Goal: Transaction & Acquisition: Purchase product/service

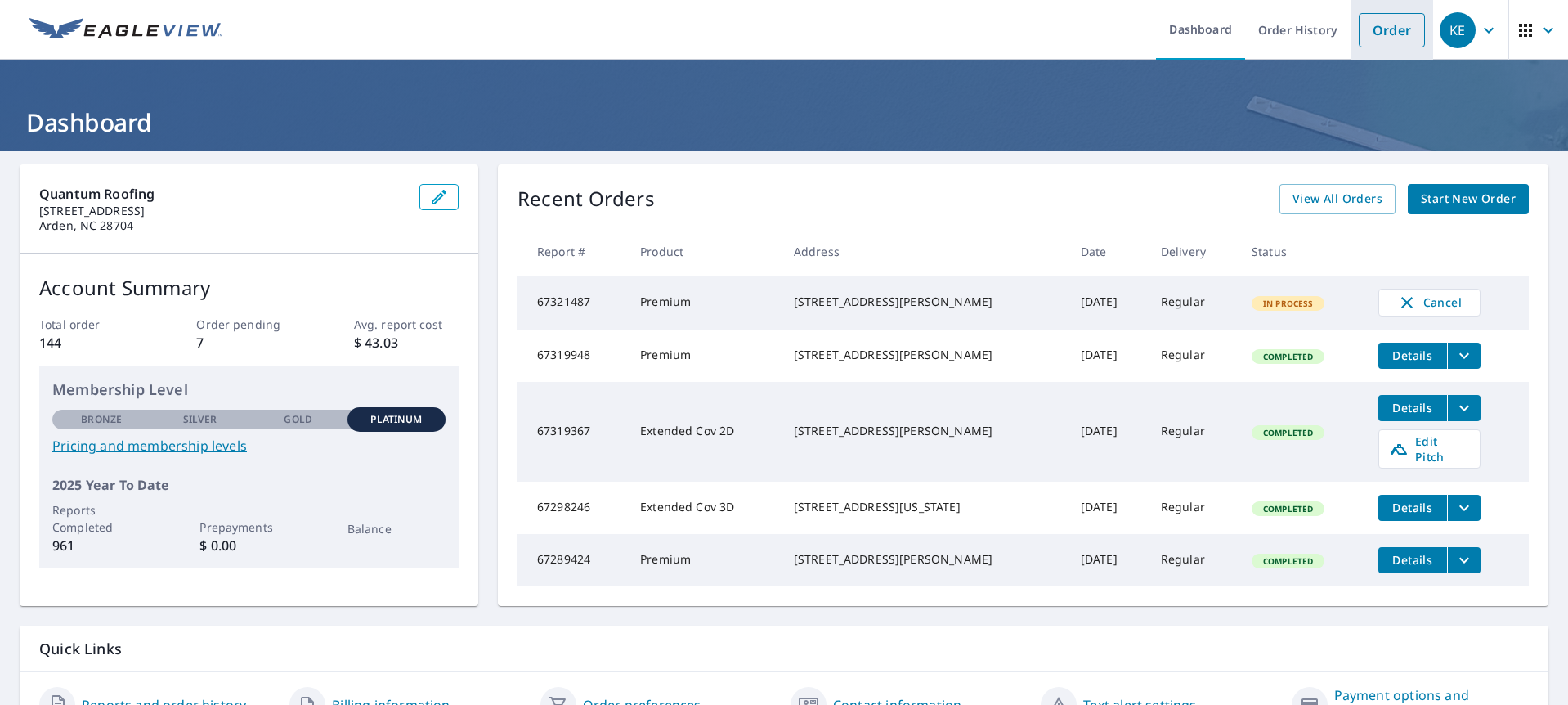
click at [1408, 29] on link "Order" at bounding box center [1392, 30] width 66 height 35
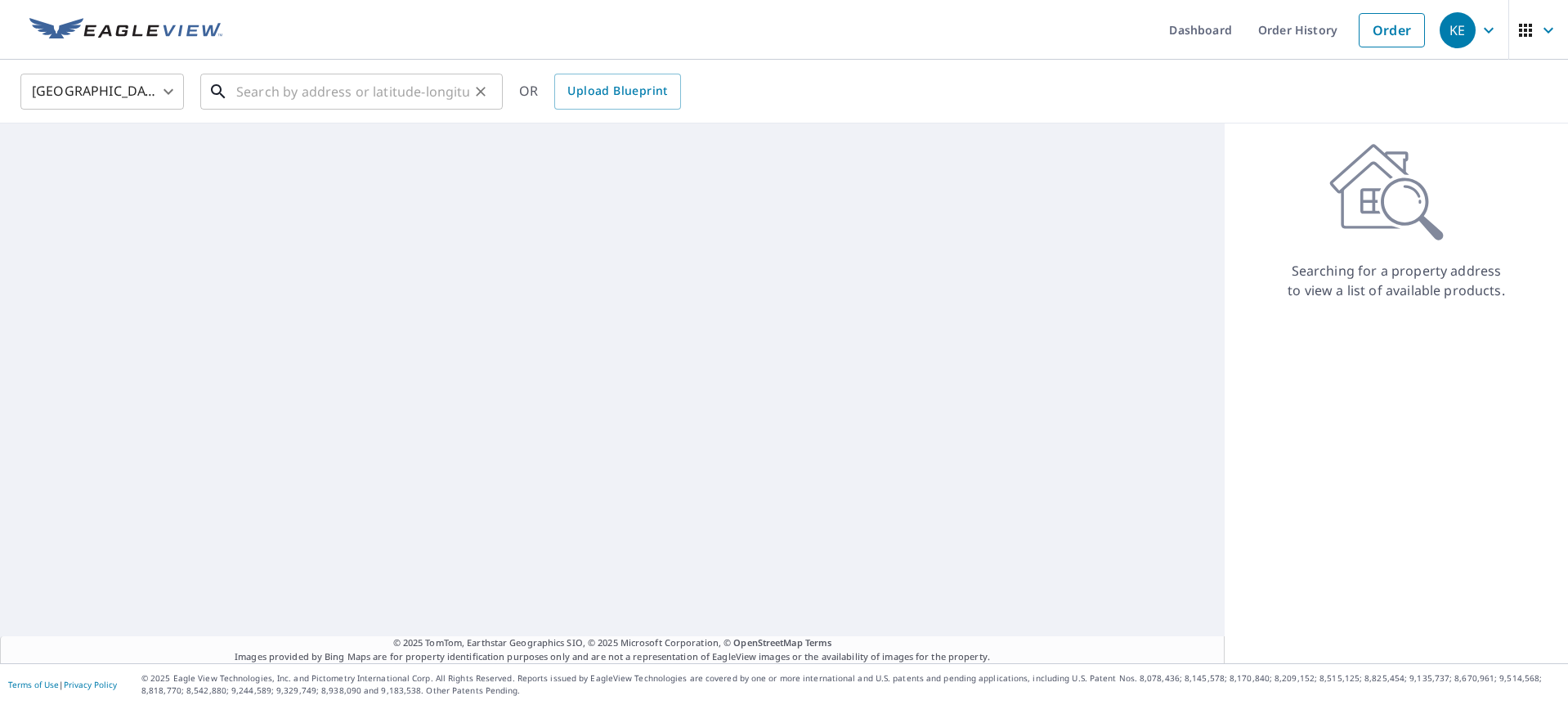
click at [401, 96] on input "text" at bounding box center [352, 92] width 233 height 45
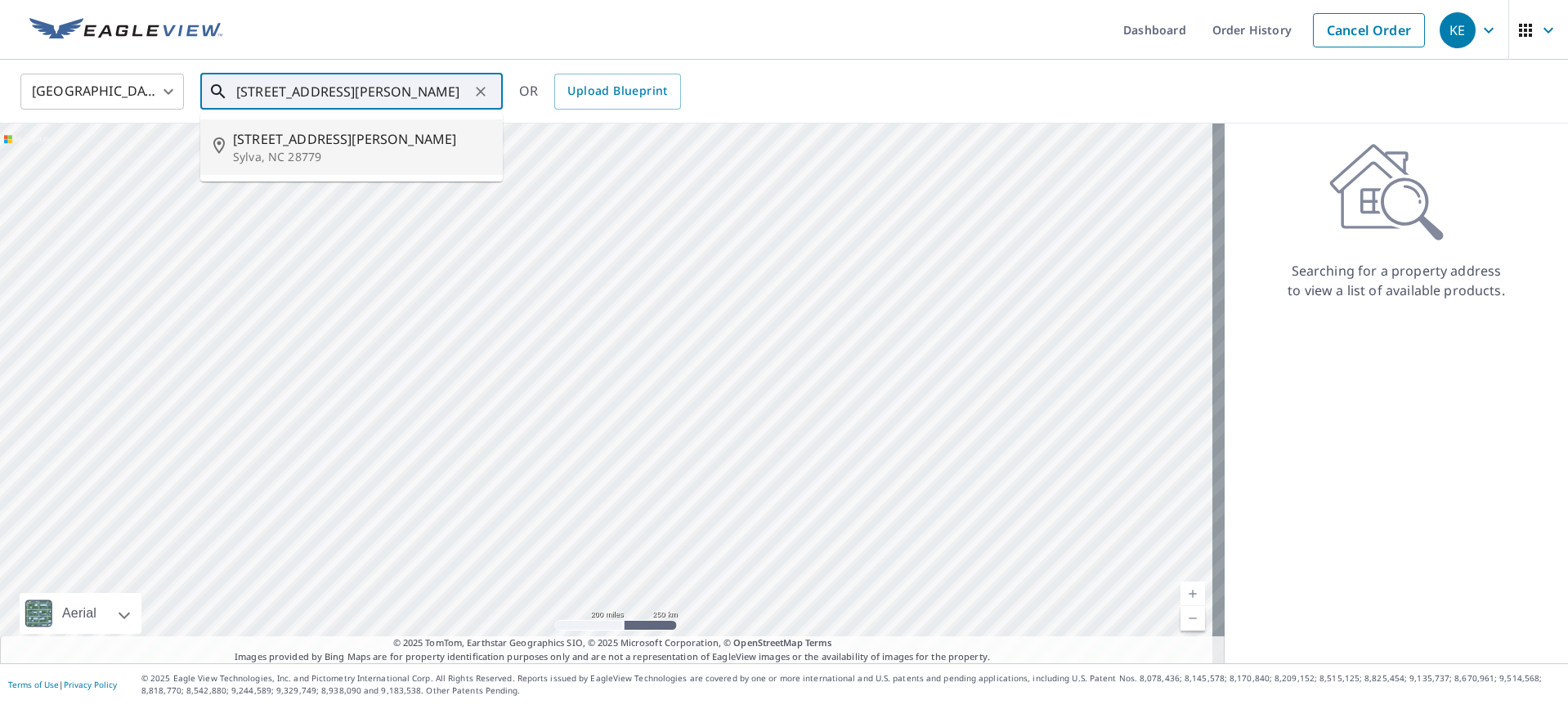
click at [352, 174] on ul "[STREET_ADDRESS][PERSON_NAME][PERSON_NAME]" at bounding box center [352, 147] width 303 height 69
click at [343, 158] on p "Sylva, NC 28779" at bounding box center [362, 157] width 257 height 16
type input "[STREET_ADDRESS][PERSON_NAME][PERSON_NAME]"
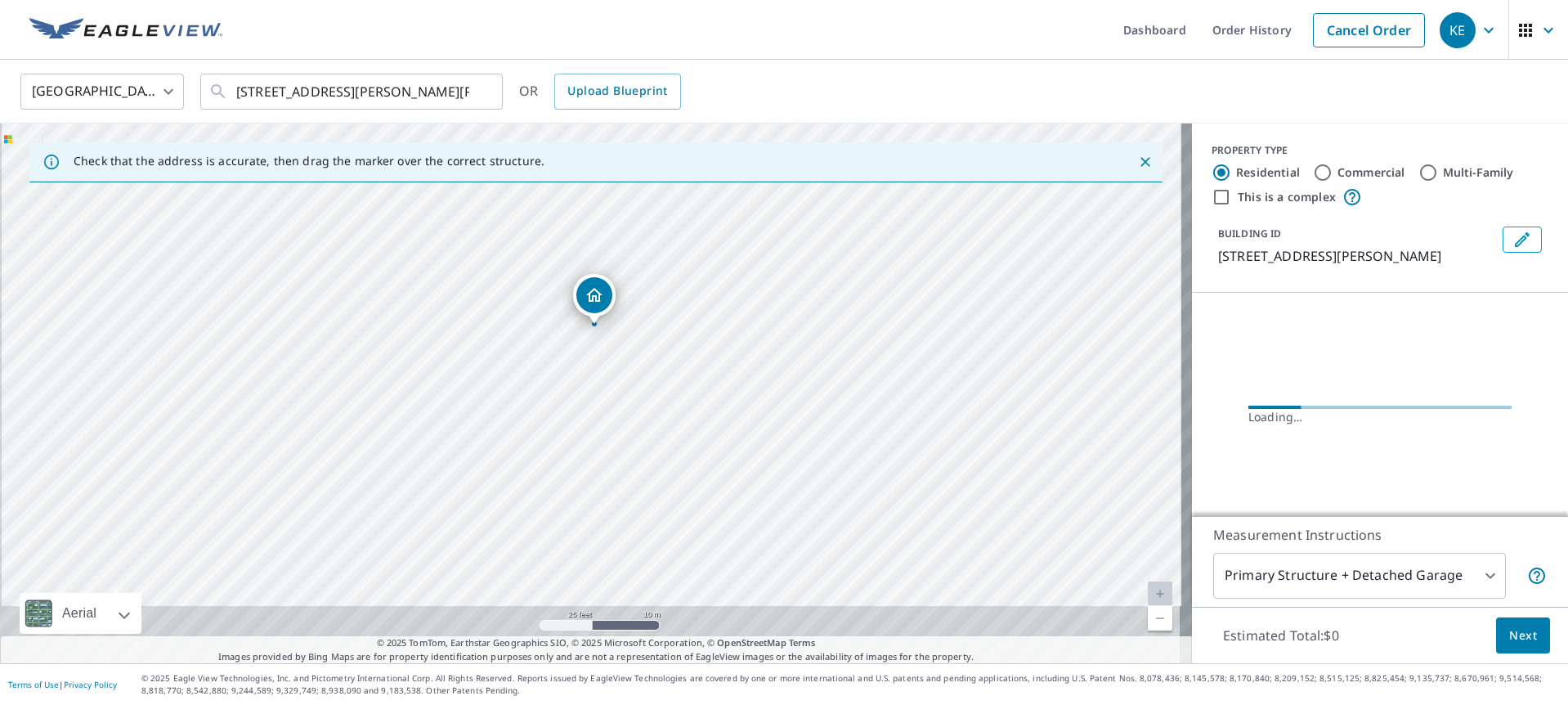
click at [705, 325] on div "[STREET_ADDRESS][PERSON_NAME][PERSON_NAME]" at bounding box center [596, 393] width 1192 height 540
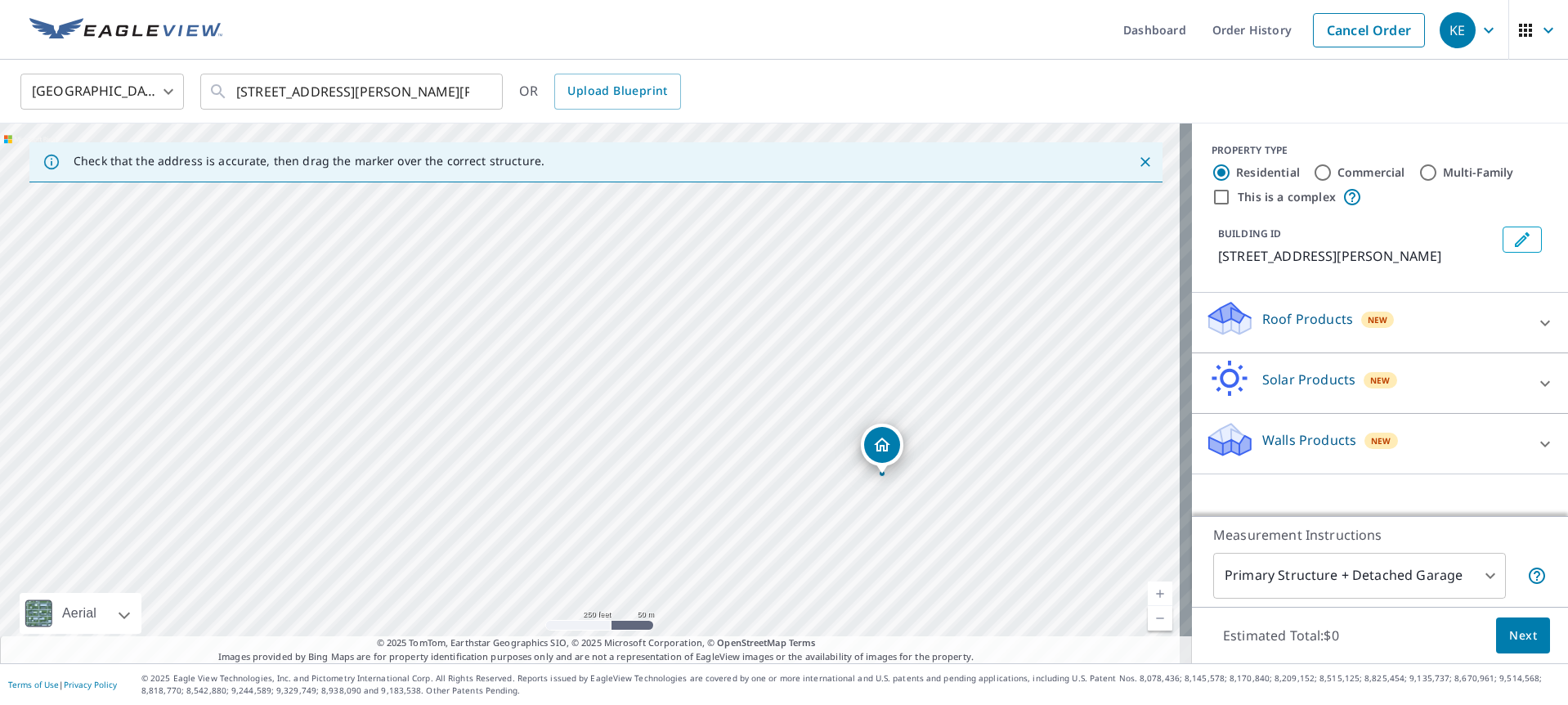
click at [1282, 333] on div "Roof Products New" at bounding box center [1365, 322] width 321 height 46
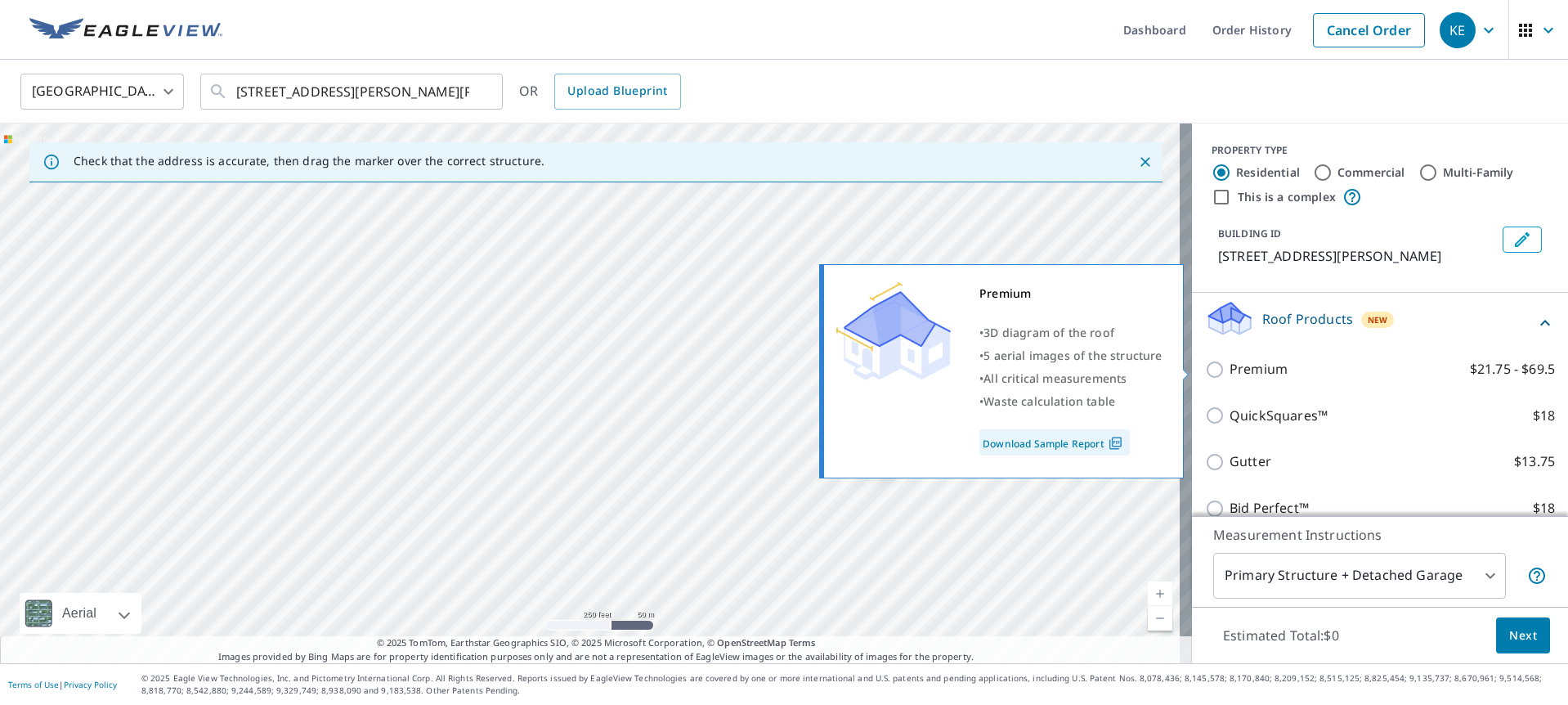
click at [1259, 370] on p "Premium" at bounding box center [1259, 369] width 58 height 21
click at [1230, 370] on input "Premium $21.75 - $69.5" at bounding box center [1217, 370] width 25 height 20
checkbox input "true"
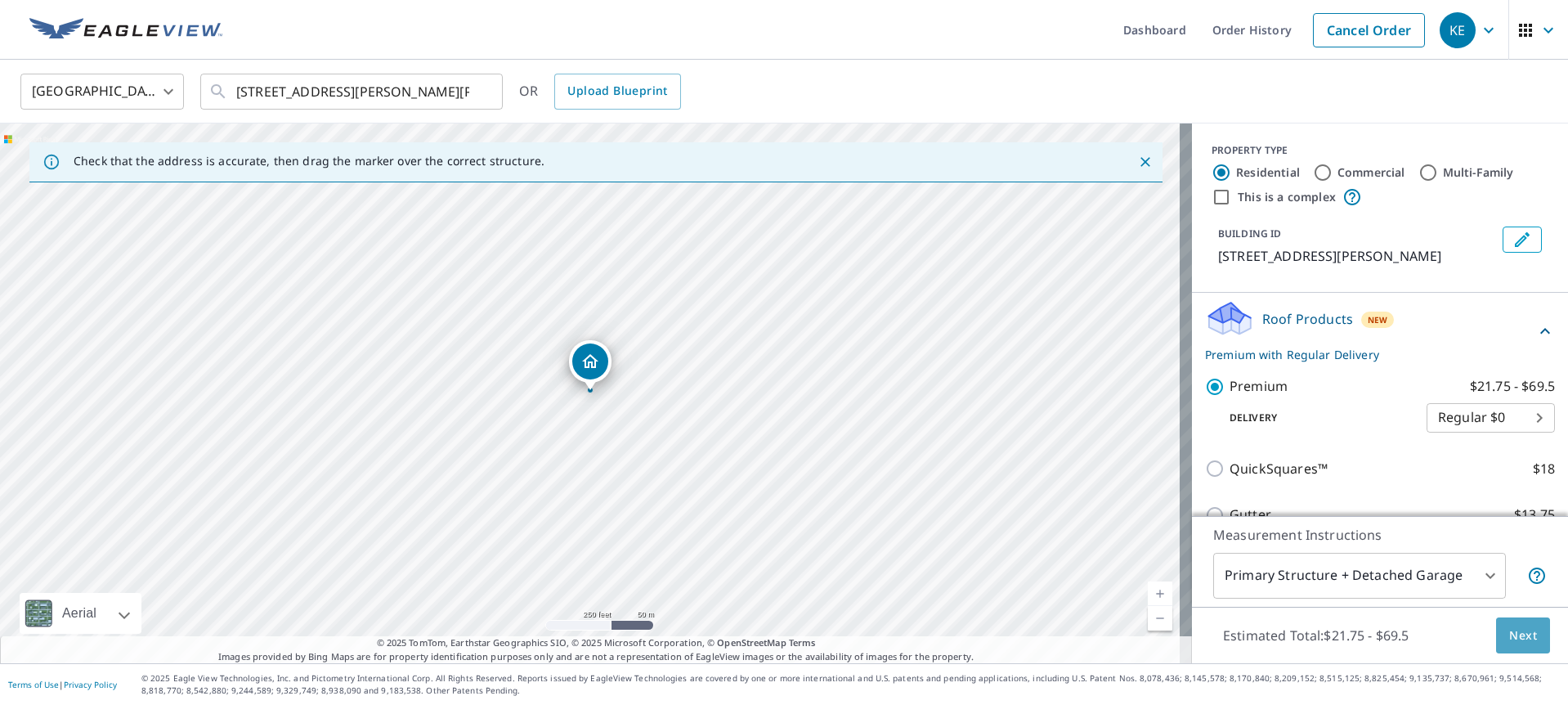
click at [1521, 643] on span "Next" at bounding box center [1523, 636] width 28 height 21
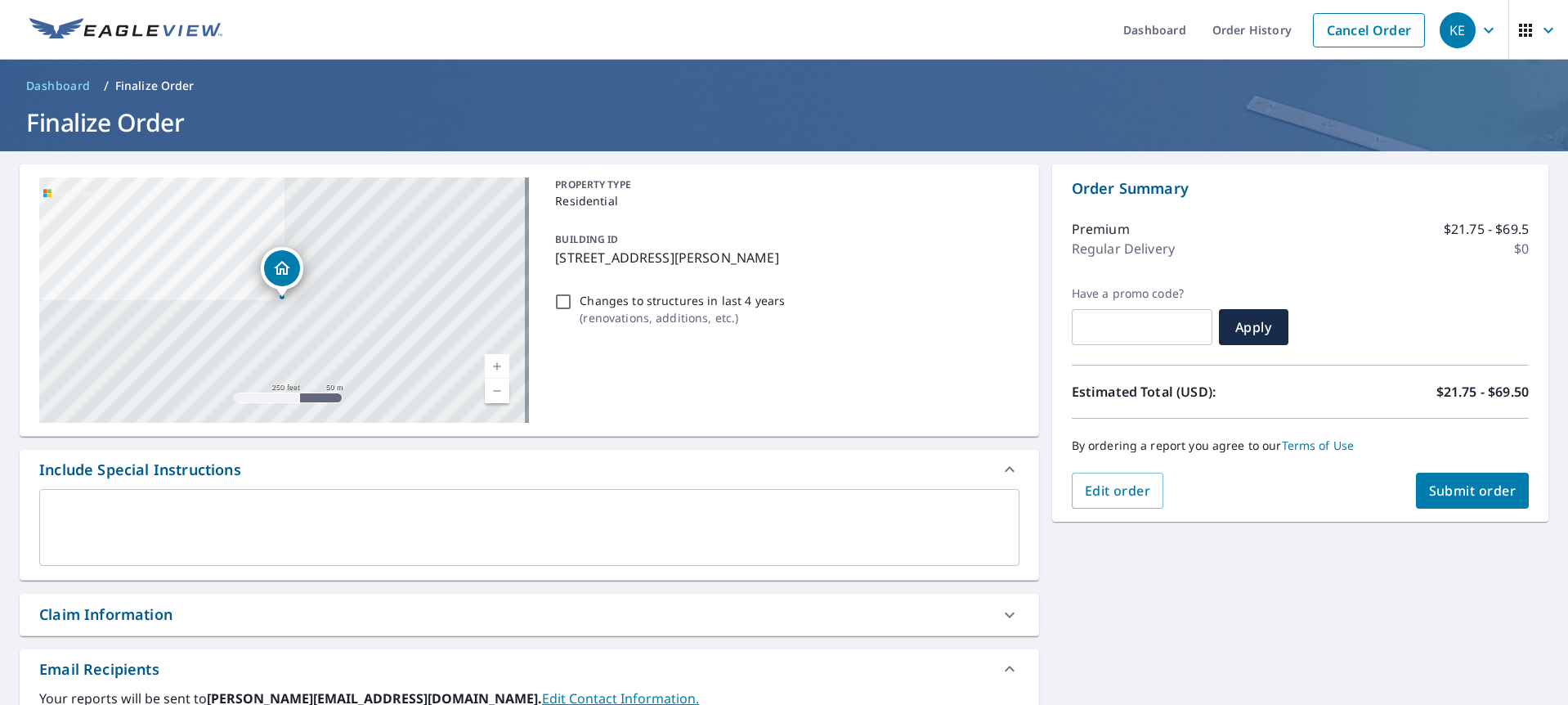
click at [1470, 488] on span "Submit order" at bounding box center [1473, 491] width 87 height 18
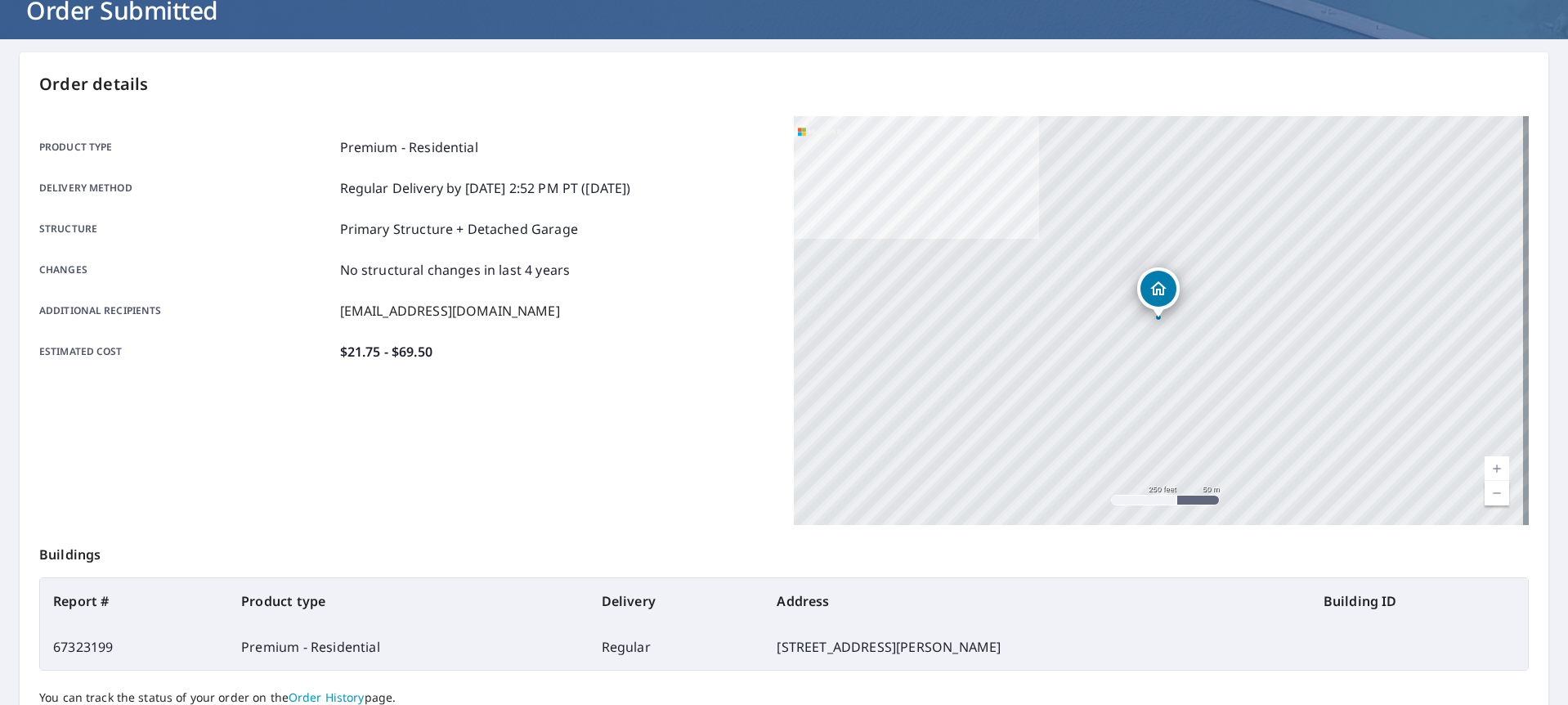
scroll to position [114, 0]
